Goal: Task Accomplishment & Management: Complete application form

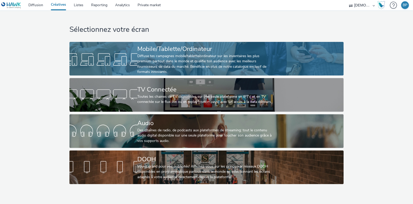
click at [170, 66] on div "Diffuse tes campagnes mobile/tablette/ordinateur sur les inventaires les plus p…" at bounding box center [205, 63] width 136 height 21
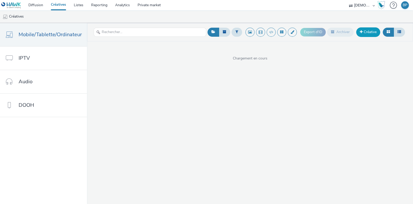
click at [364, 33] on link "Créative" at bounding box center [369, 31] width 24 height 9
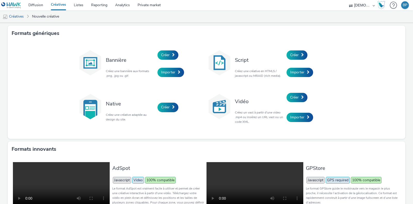
click at [288, 60] on div "Créer" at bounding box center [311, 55] width 49 height 18
click at [295, 57] on span "Créer" at bounding box center [294, 54] width 9 height 5
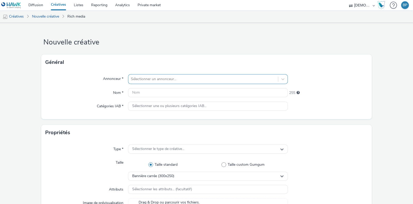
click at [179, 81] on div at bounding box center [203, 79] width 145 height 6
type input "[PERSON_NAME]"
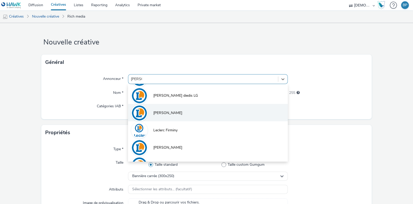
scroll to position [64, 0]
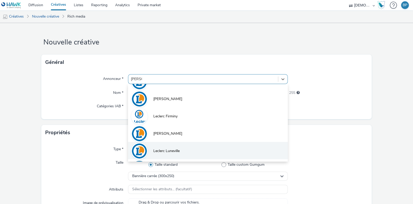
click at [188, 150] on li "Leclerc Luneville" at bounding box center [208, 150] width 160 height 17
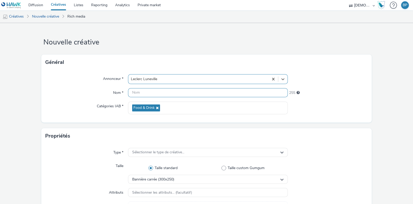
click at [158, 90] on input "text" at bounding box center [208, 92] width 160 height 9
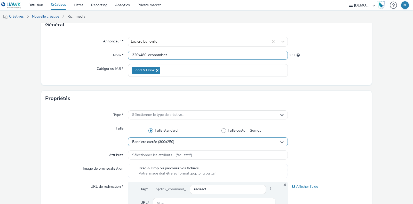
scroll to position [97, 0]
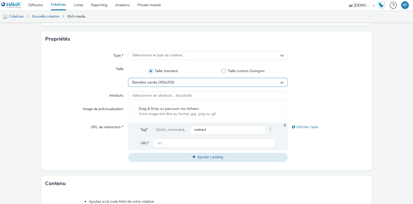
type input "320x480_economisez"
click at [181, 82] on div "Bannière carrée (300x250)" at bounding box center [208, 82] width 160 height 9
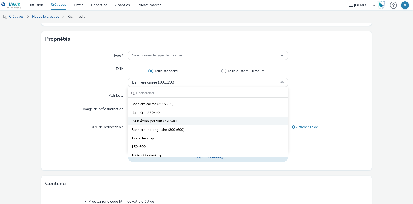
click at [166, 120] on span "Plein écran portrait (320x480)" at bounding box center [156, 121] width 48 height 5
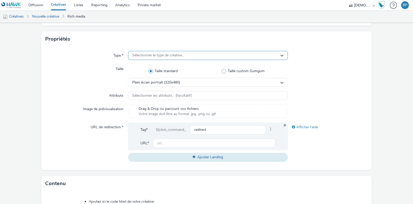
drag, startPoint x: 157, startPoint y: 53, endPoint x: 157, endPoint y: 59, distance: 6.0
click at [157, 53] on span "Sélectionner le type de créative..." at bounding box center [158, 55] width 52 height 4
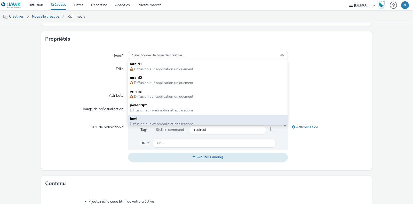
click at [155, 117] on span "html" at bounding box center [208, 118] width 156 height 5
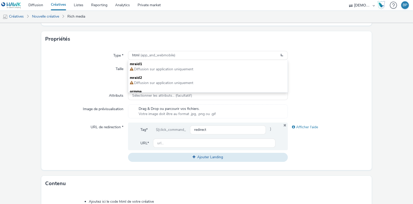
click at [90, 58] on div "Type *" at bounding box center [86, 55] width 83 height 9
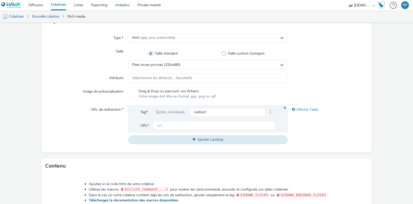
scroll to position [129, 0]
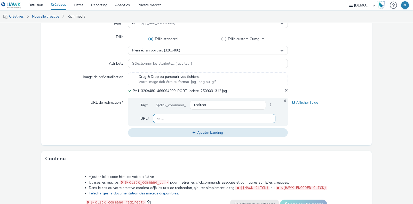
click at [176, 117] on input "text" at bounding box center [214, 118] width 122 height 9
paste input "[URL][DOMAIN_NAME][PERSON_NAME][PERSON_NAME]"
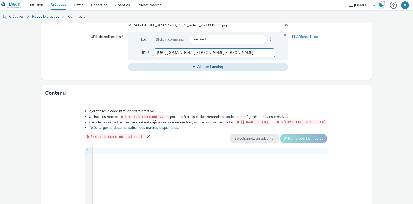
scroll to position [249, 0]
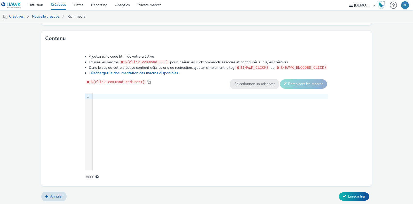
type input "[URL][DOMAIN_NAME][PERSON_NAME][PERSON_NAME]"
click at [160, 90] on div "Ajoutez ici le code html de votre créative Utilisez les macros ${click_command_…" at bounding box center [206, 113] width 281 height 127
click at [162, 94] on div at bounding box center [211, 96] width 236 height 5
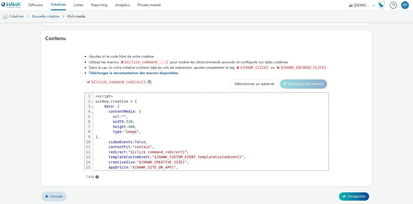
scroll to position [26, 0]
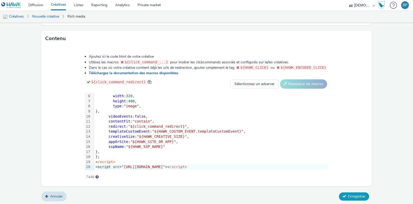
click at [356, 192] on button "Enregistrer" at bounding box center [354, 196] width 30 height 8
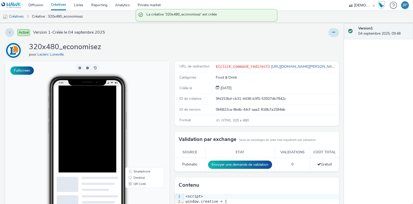
click at [329, 32] on button at bounding box center [334, 32] width 11 height 9
click at [324, 41] on link "Modifier" at bounding box center [319, 43] width 39 height 10
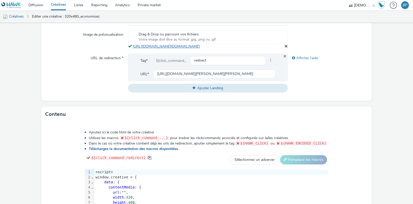
scroll to position [161, 0]
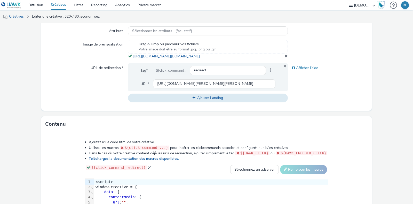
copy link "[URL][DOMAIN_NAME][DOMAIN_NAME]"
drag, startPoint x: 277, startPoint y: 62, endPoint x: 132, endPoint y: 55, distance: 145.4
click at [132, 55] on div "Drag & Drop ou parcourir vos fichiers. Votre image doit être au format .jpg, .p…" at bounding box center [208, 49] width 160 height 19
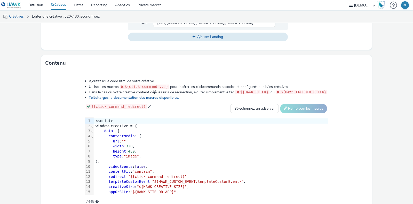
scroll to position [252, 0]
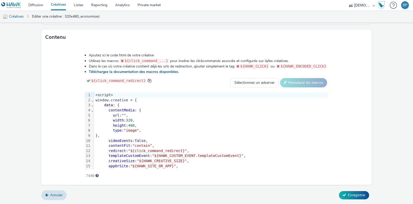
click at [123, 114] on span """" at bounding box center [124, 115] width 4 height 4
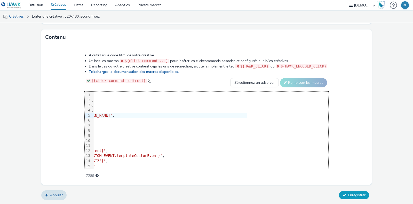
click at [358, 196] on span "Enregistrer" at bounding box center [357, 194] width 18 height 5
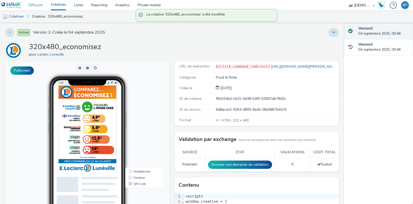
click at [40, 3] on link "Diffusion" at bounding box center [36, 5] width 22 height 10
